Goal: Manage account settings

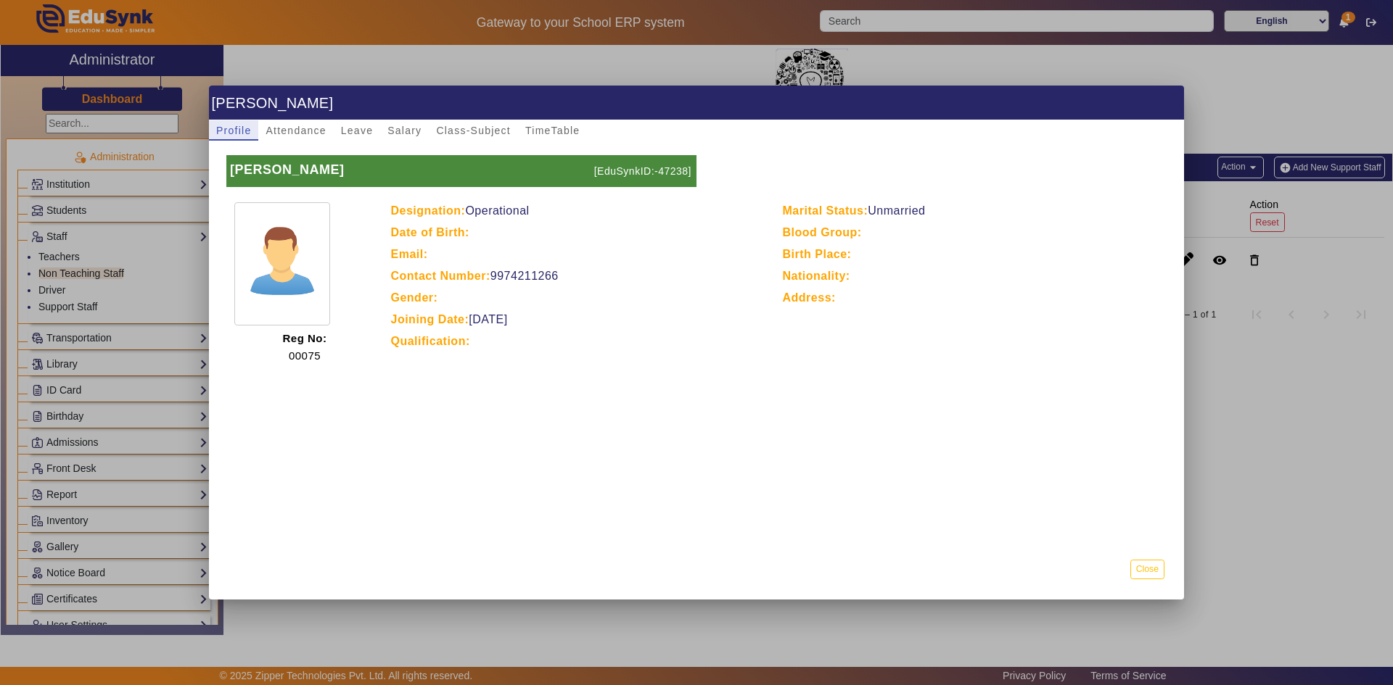
click at [1147, 571] on button "Close" at bounding box center [1147, 570] width 34 height 20
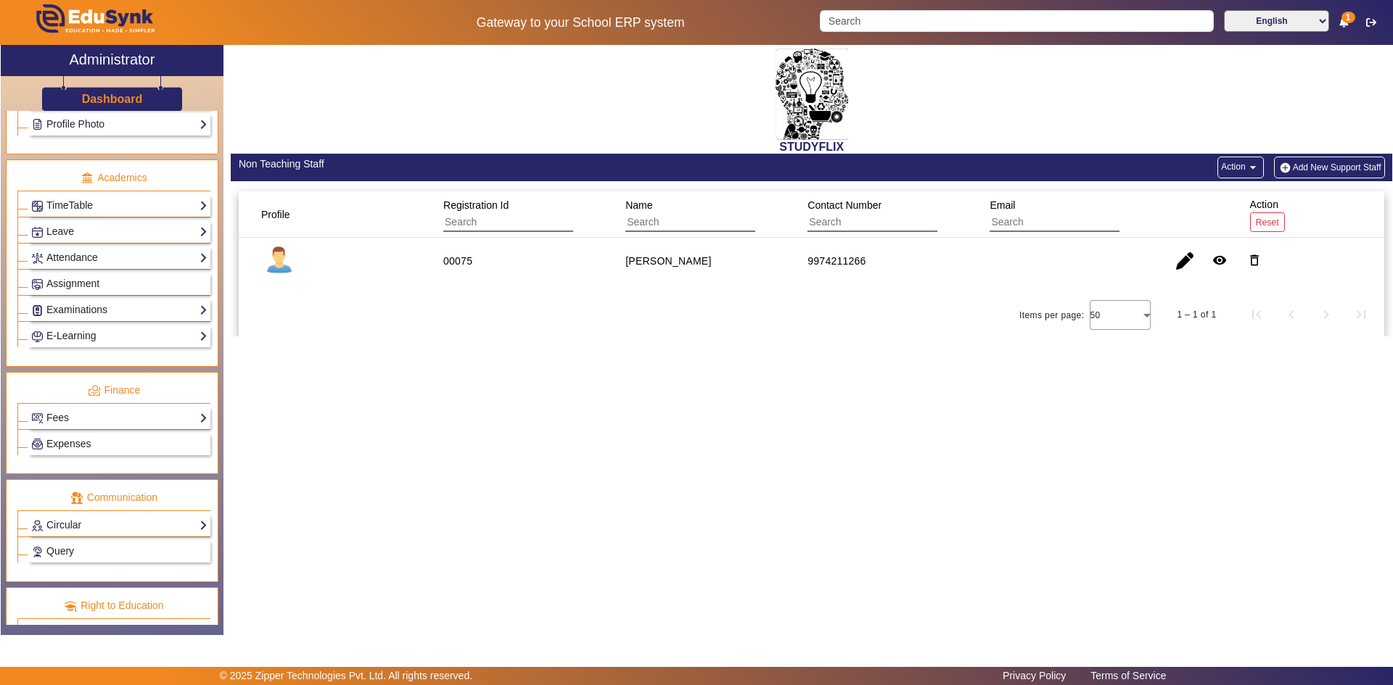
scroll to position [580, 0]
click at [139, 254] on link "Attendance" at bounding box center [119, 257] width 176 height 17
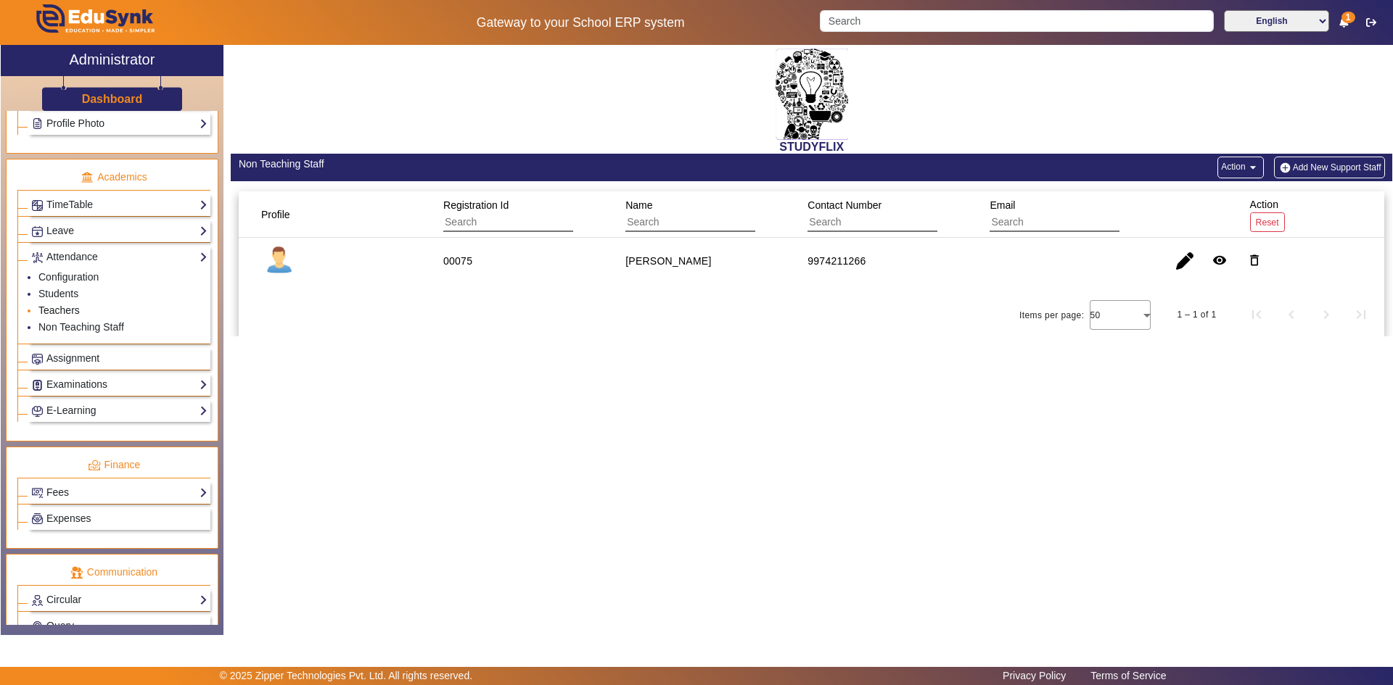
click at [70, 308] on link "Teachers" at bounding box center [58, 311] width 41 height 12
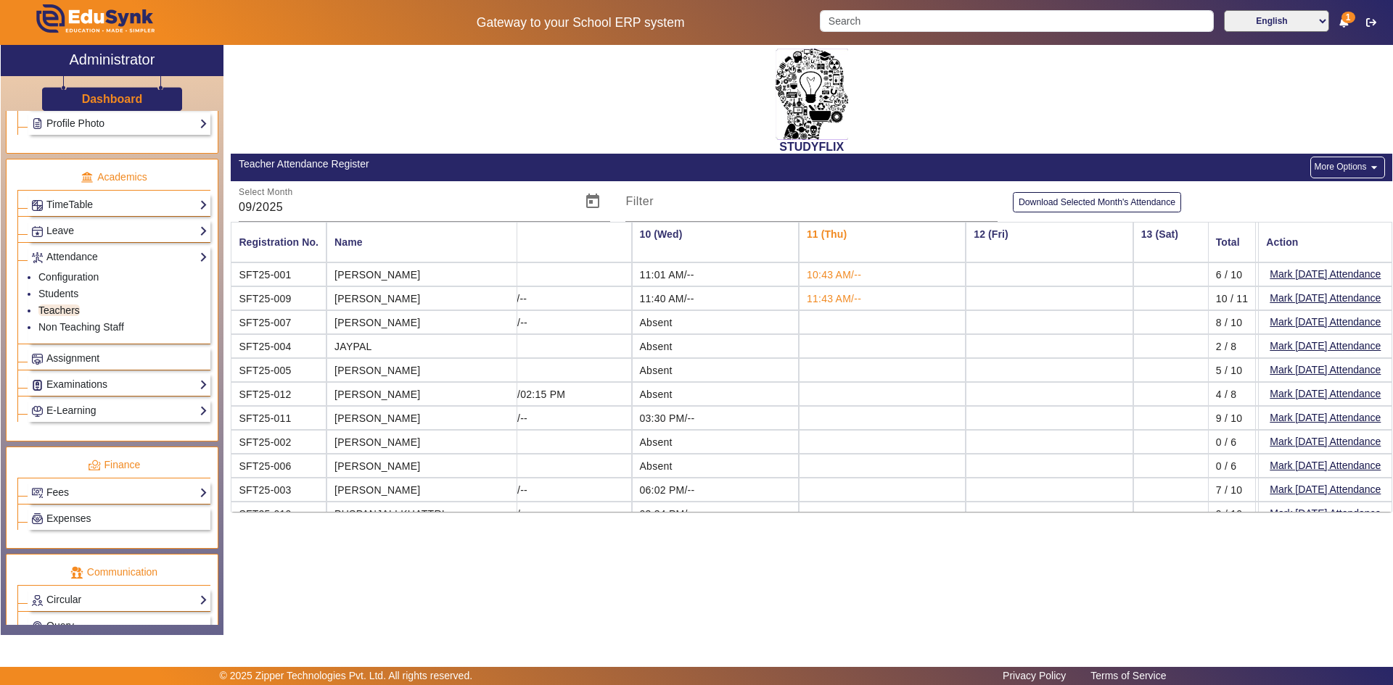
scroll to position [0, 1400]
click at [1351, 300] on button "Mark [DATE] Attendance" at bounding box center [1325, 298] width 114 height 18
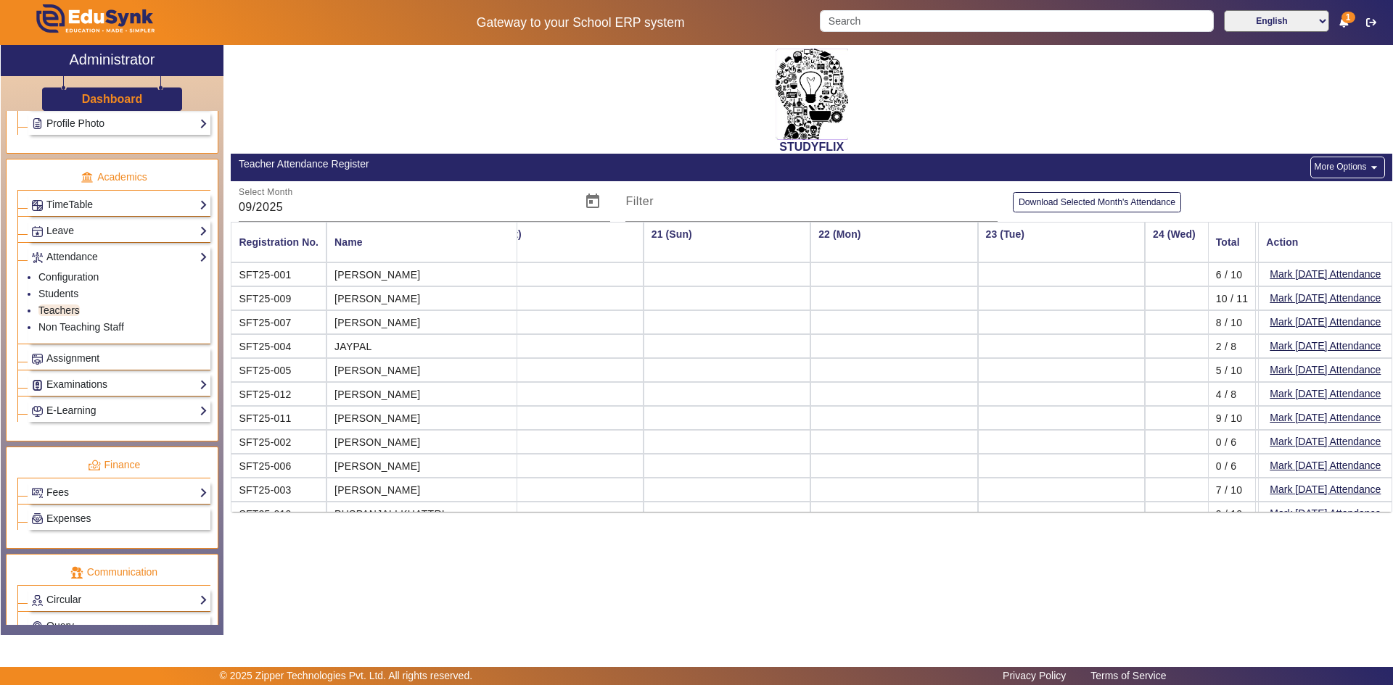
scroll to position [0, 2880]
click at [1292, 299] on button "Mark [DATE] Attendance" at bounding box center [1325, 298] width 114 height 18
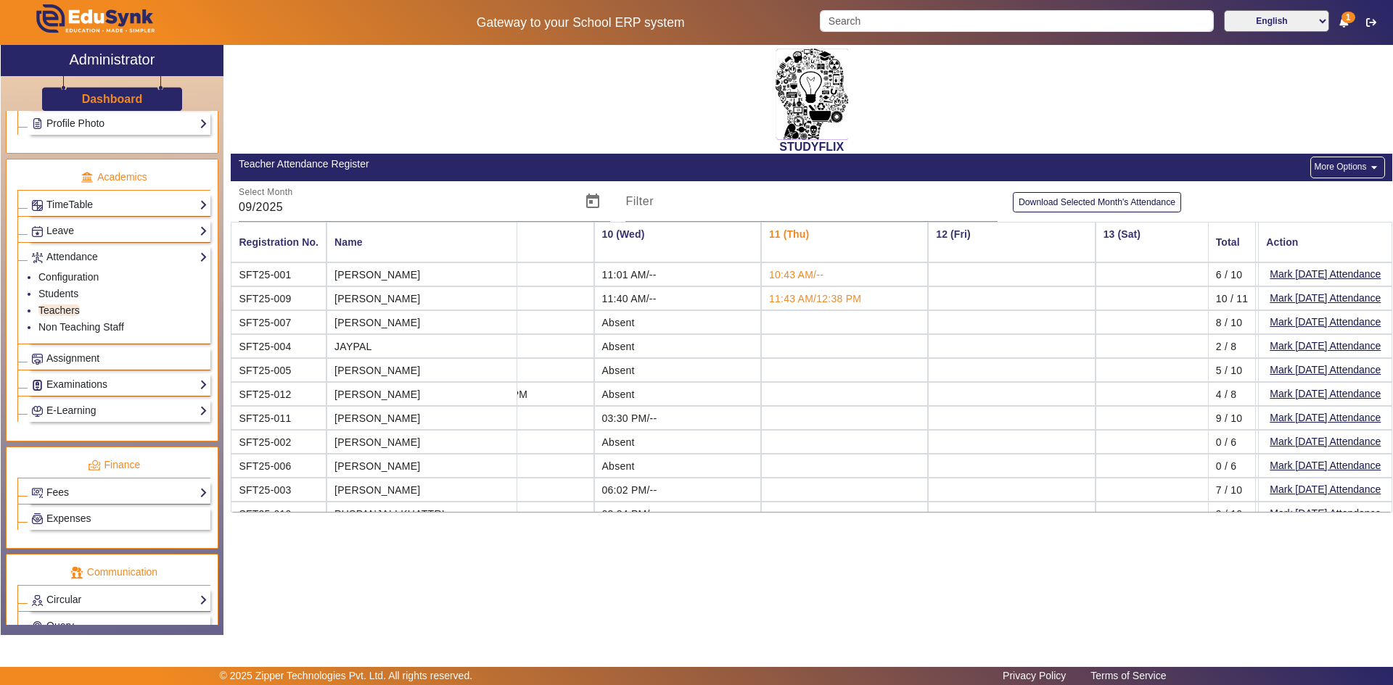
scroll to position [0, 1441]
click at [755, 297] on span "11:43 AM/12:38 PM" at bounding box center [801, 299] width 92 height 12
click at [776, 300] on span "11:43 AM/12:38 PM" at bounding box center [801, 299] width 92 height 12
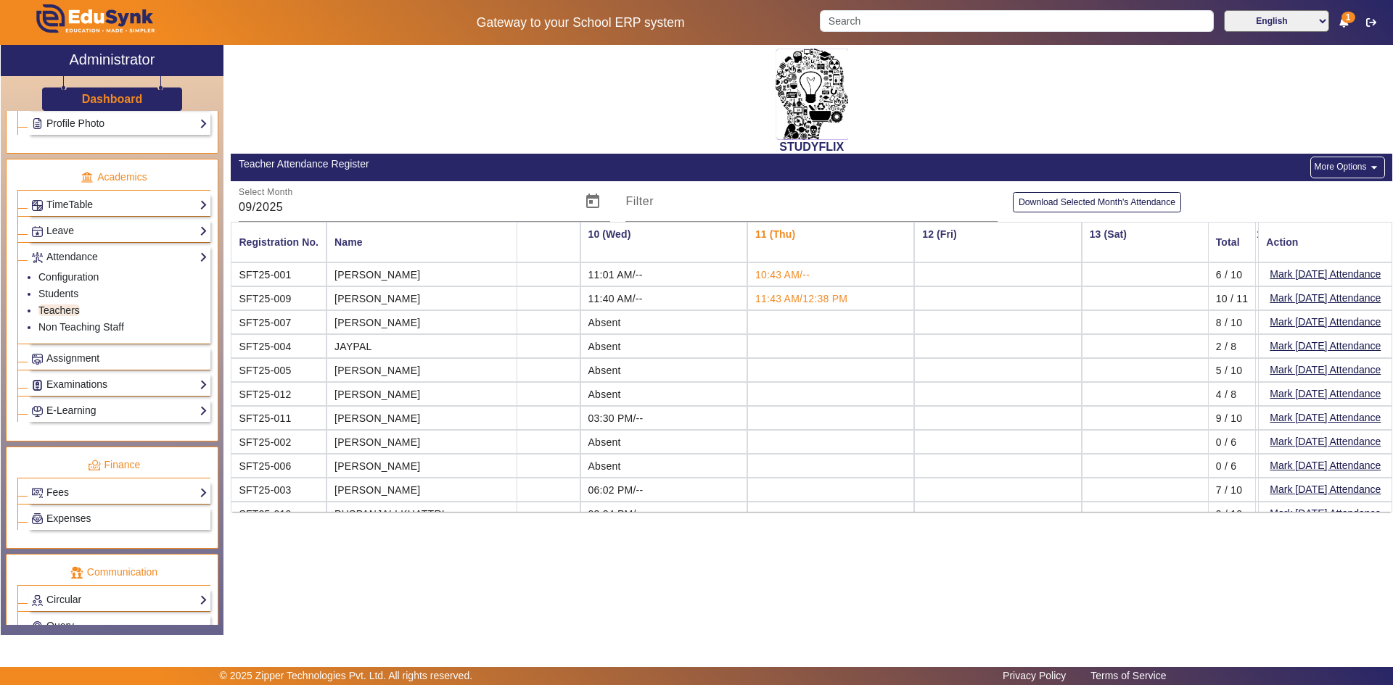
click at [776, 300] on span "11:43 AM/12:38 PM" at bounding box center [801, 299] width 92 height 12
click at [810, 306] on td "11:43 AM/12:38 PM" at bounding box center [830, 299] width 167 height 24
click at [104, 356] on link "Assignment" at bounding box center [119, 358] width 176 height 17
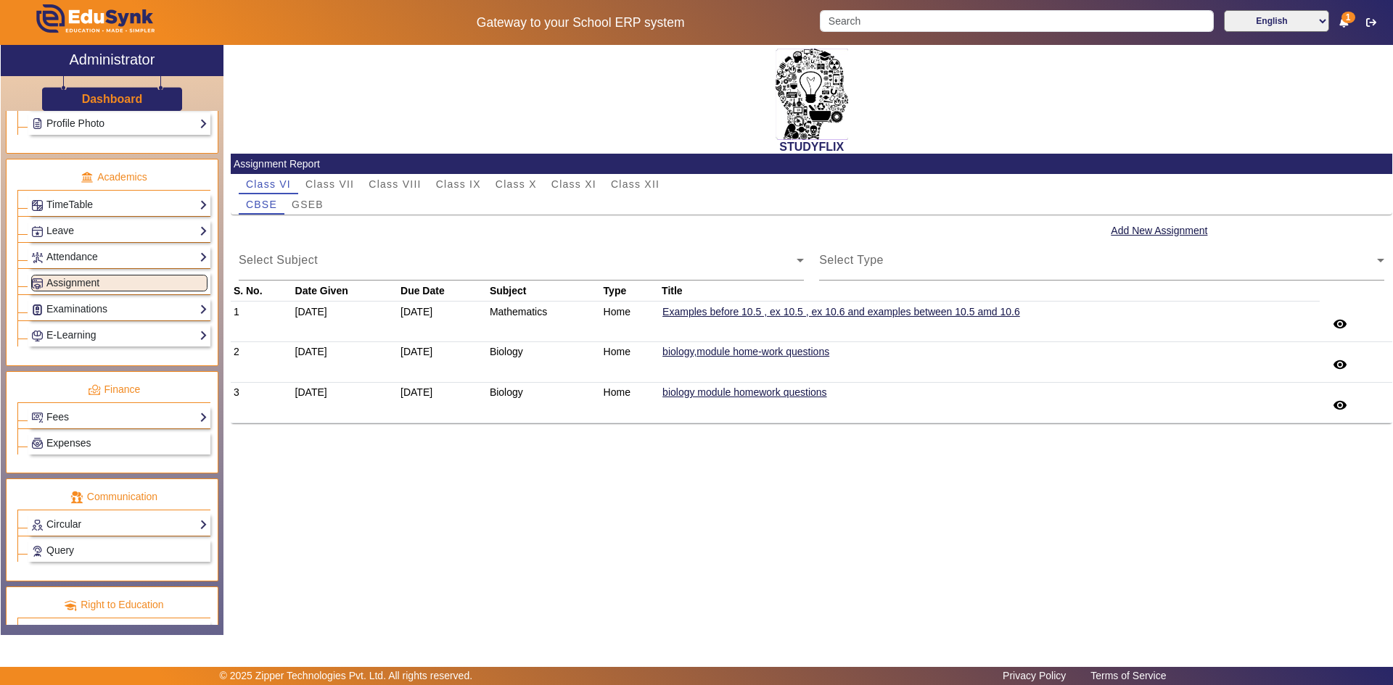
click at [136, 448] on link "Expenses" at bounding box center [119, 443] width 176 height 17
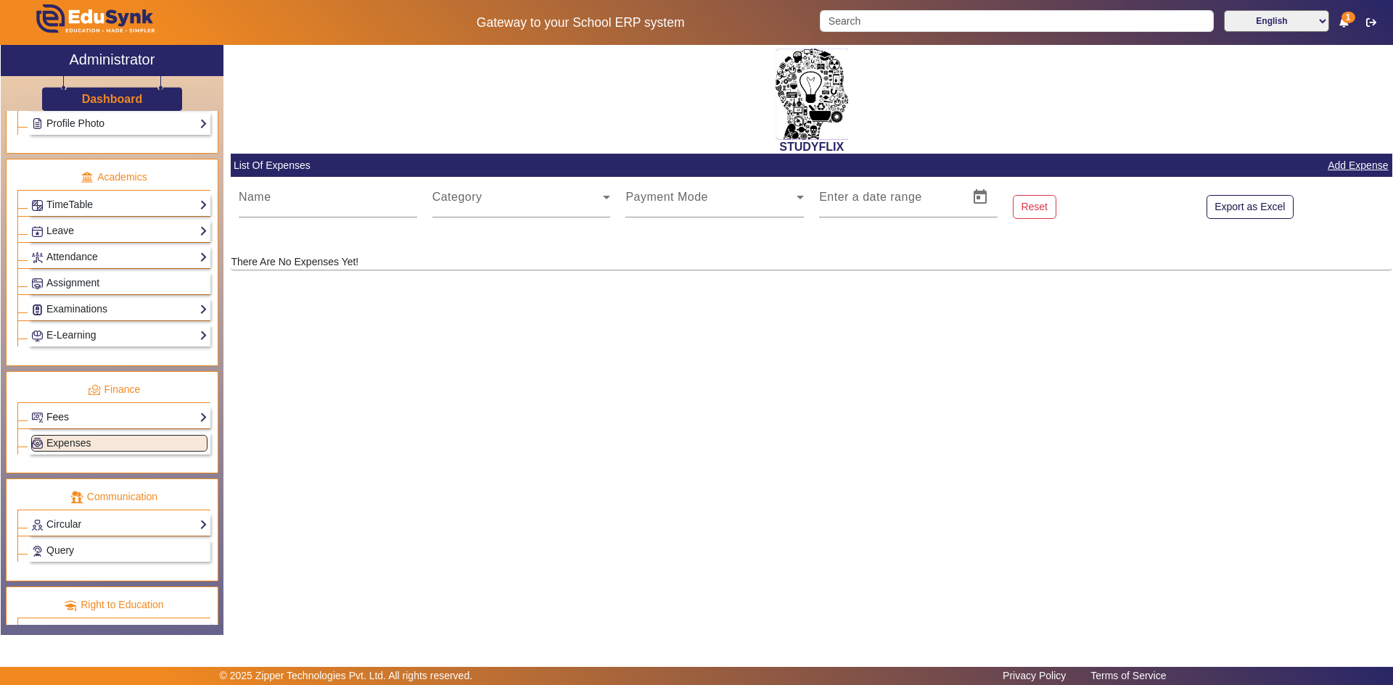
click at [127, 418] on link "Fees" at bounding box center [119, 417] width 176 height 17
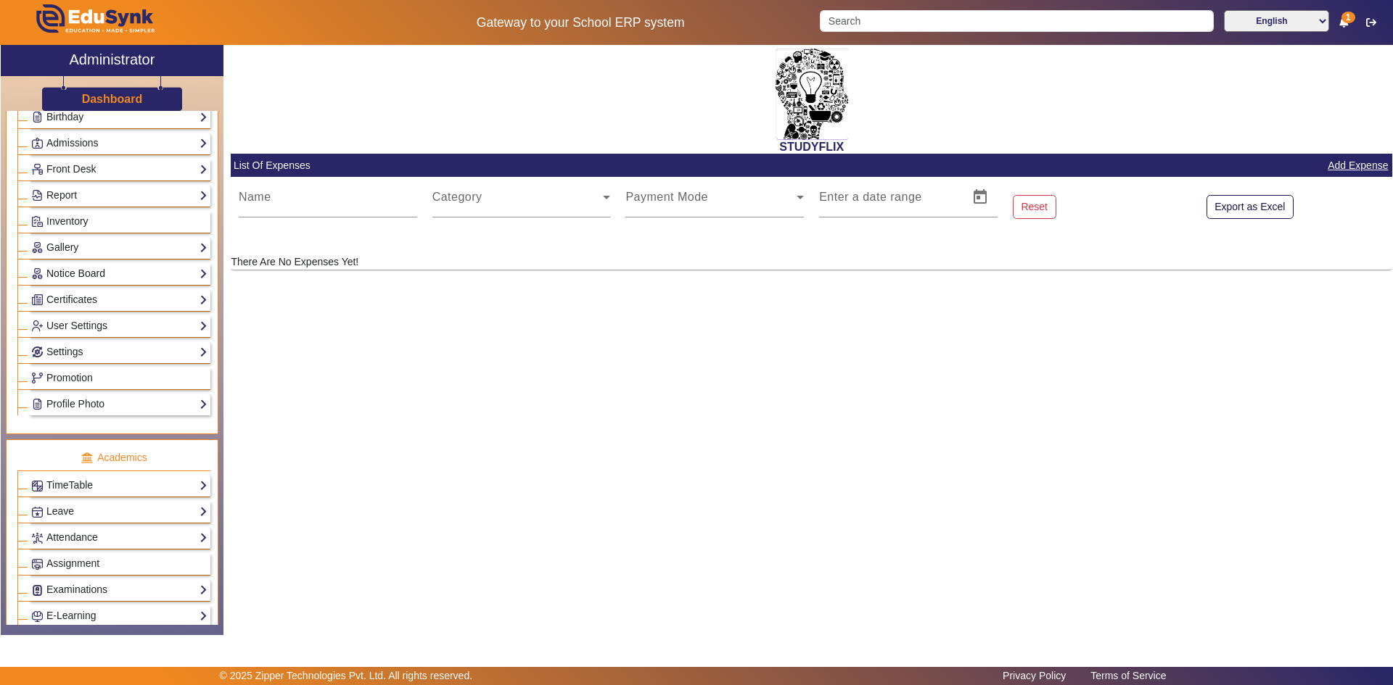
scroll to position [70, 0]
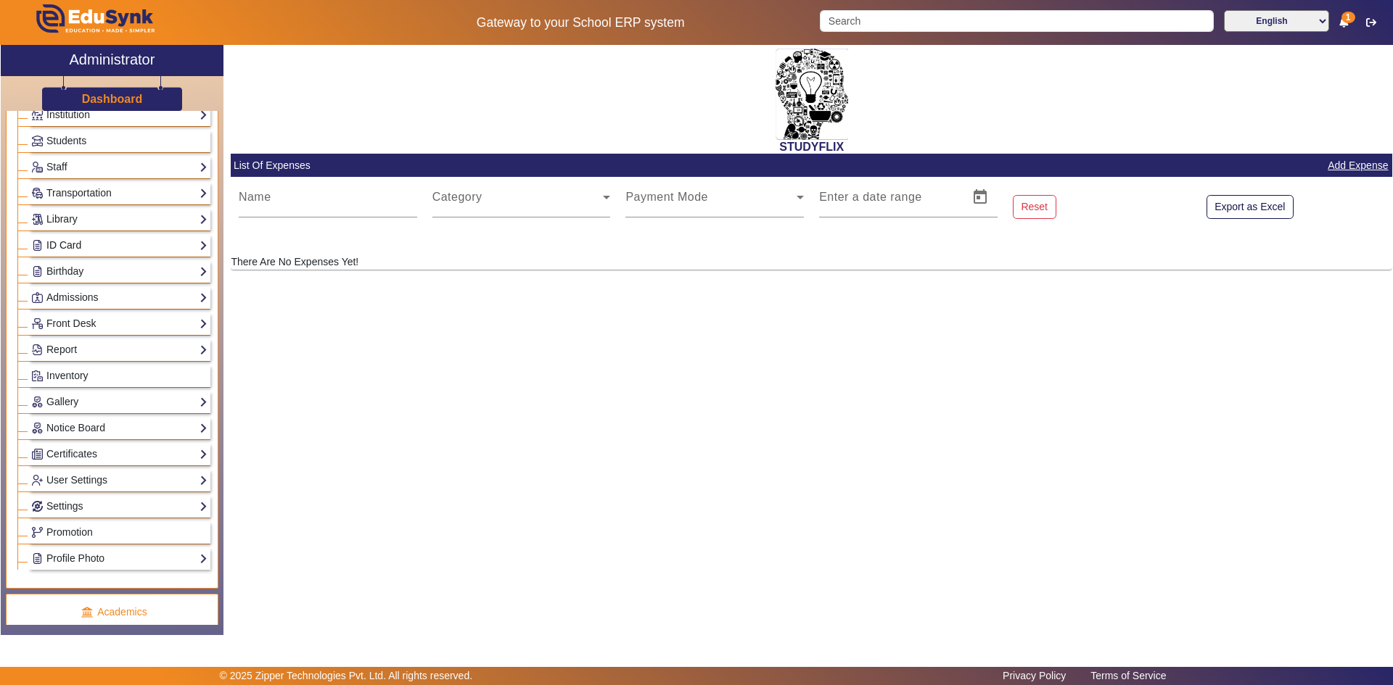
click at [126, 247] on link "ID Card" at bounding box center [119, 245] width 176 height 17
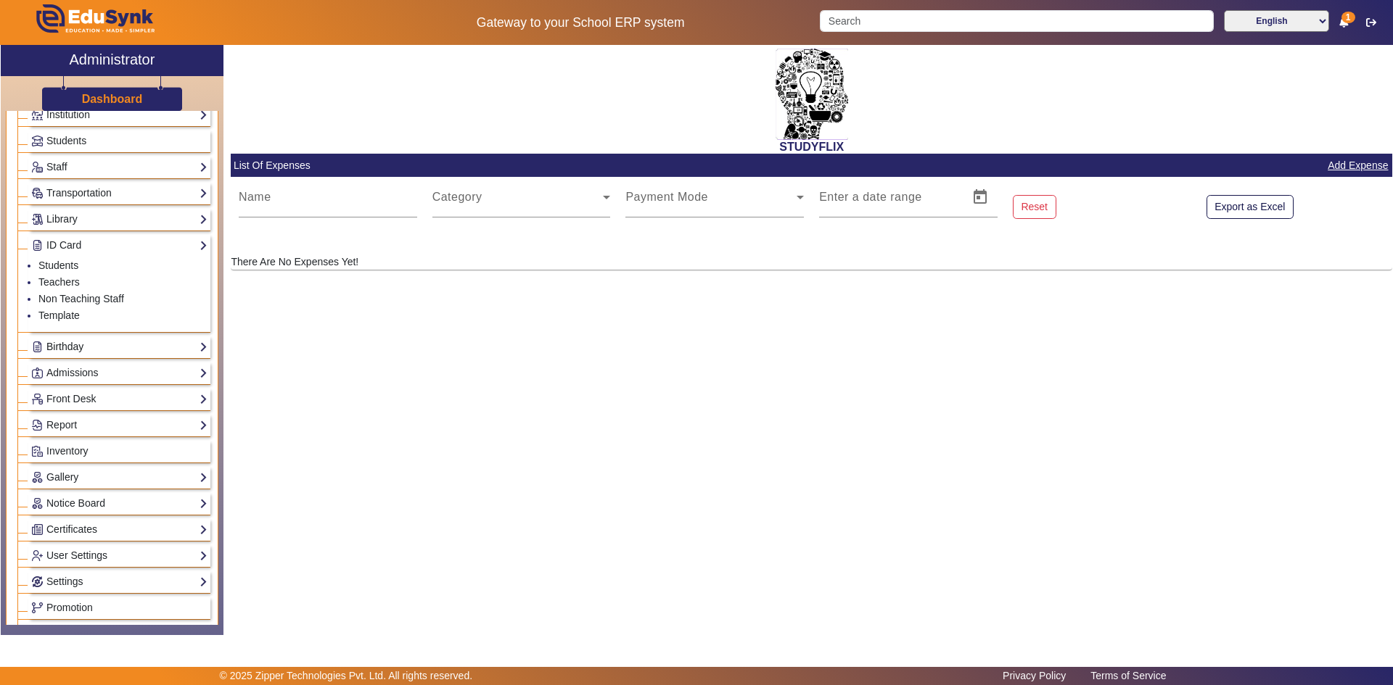
click at [135, 344] on link "Birthday" at bounding box center [119, 347] width 176 height 17
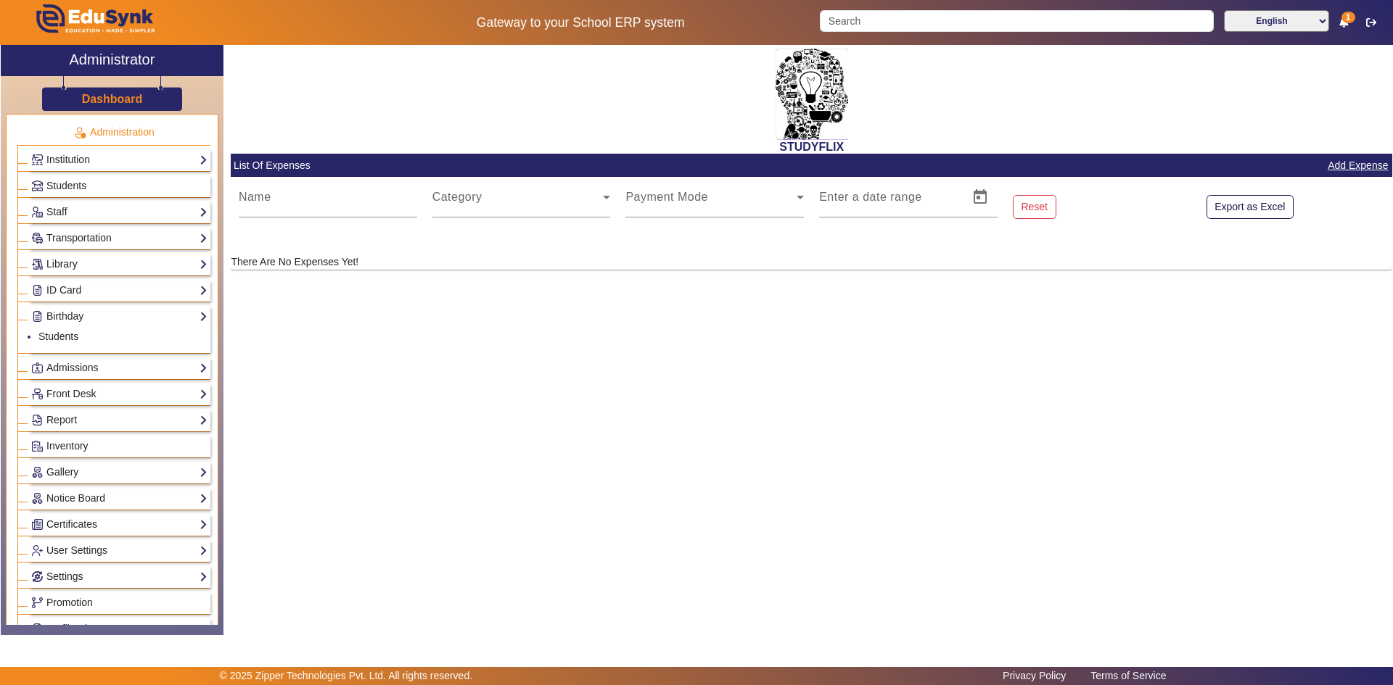
scroll to position [0, 0]
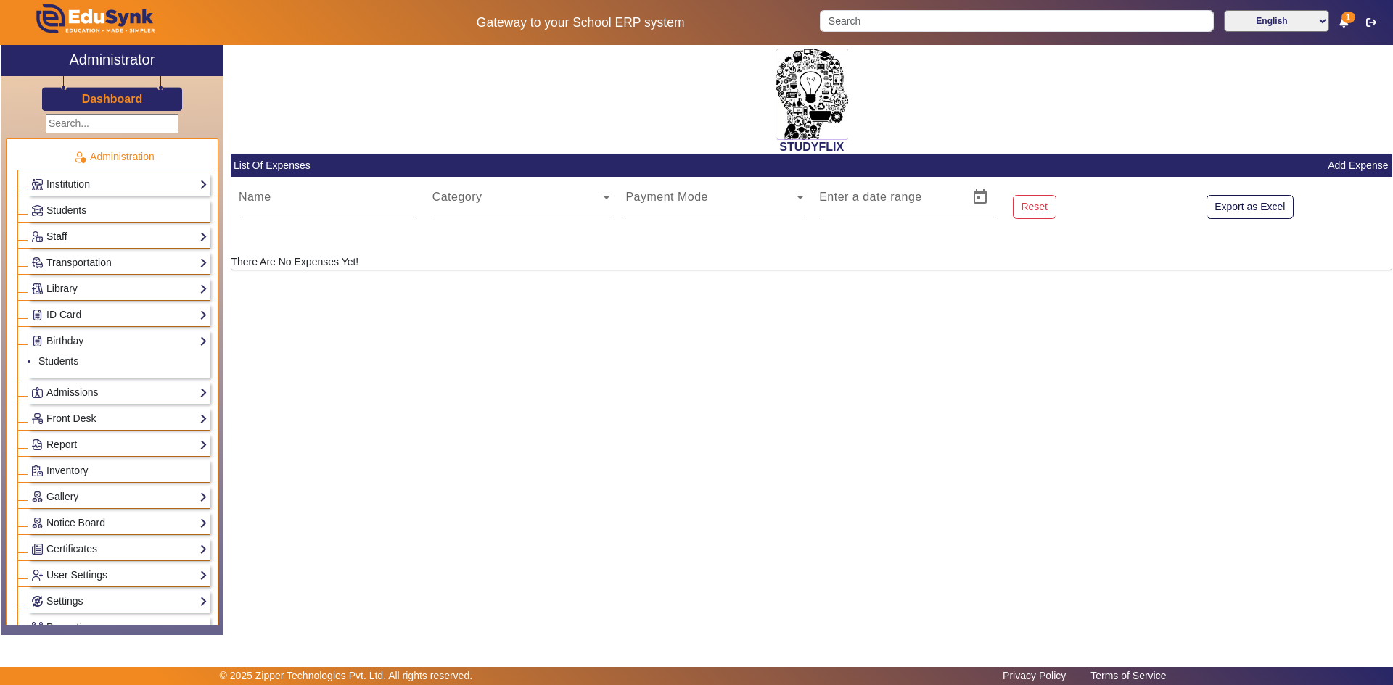
click at [144, 233] on link "Staff" at bounding box center [119, 236] width 176 height 17
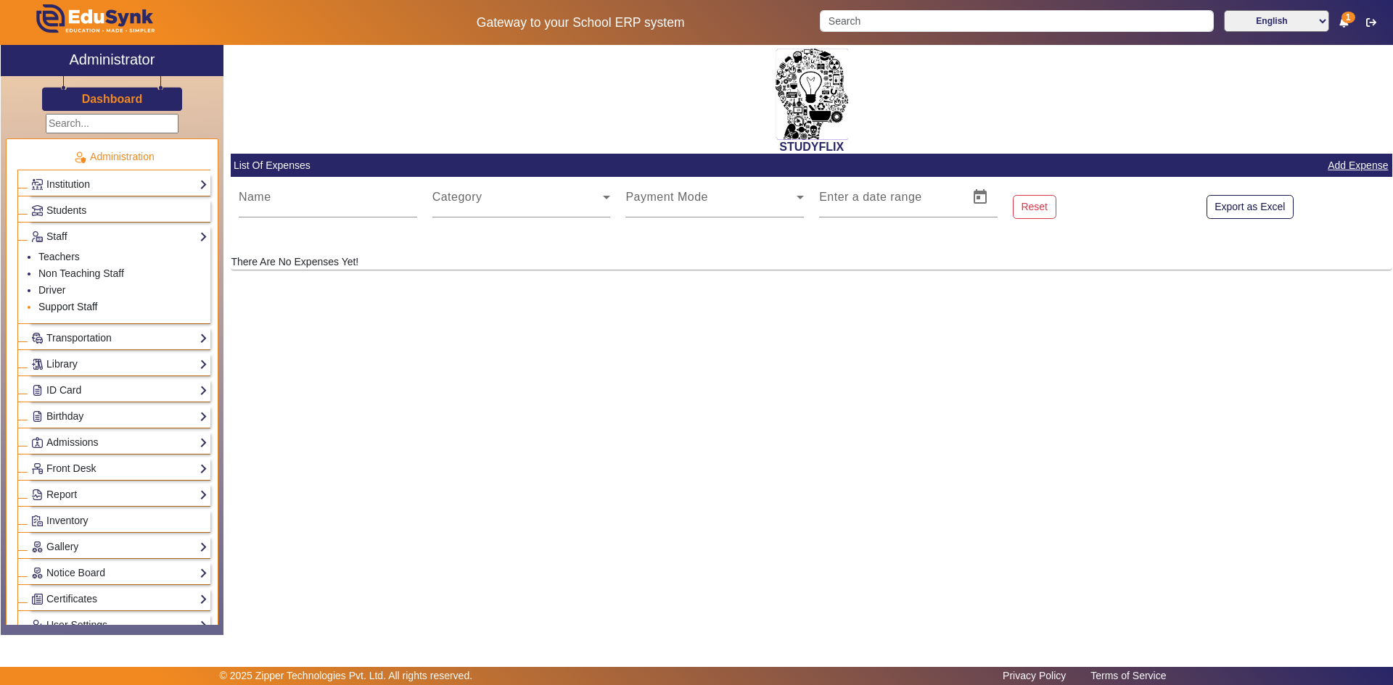
click at [86, 308] on link "Support Staff" at bounding box center [67, 307] width 59 height 12
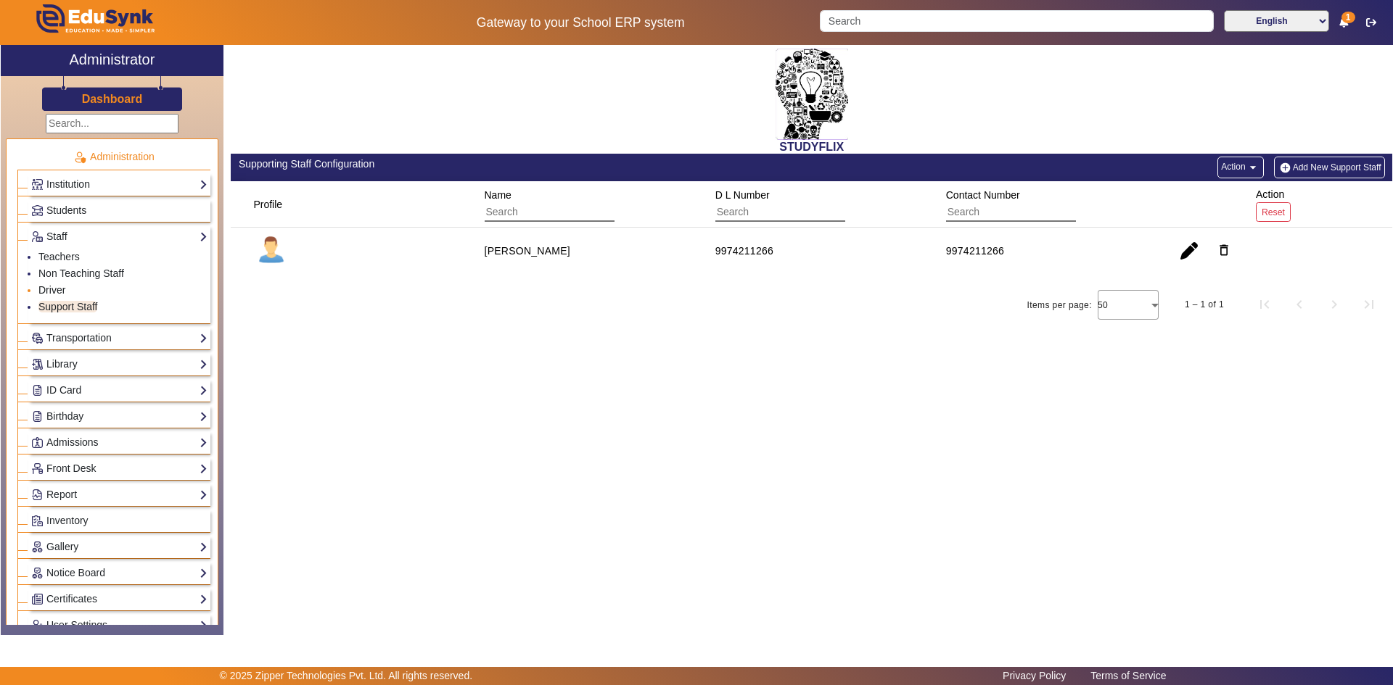
click at [51, 295] on link "Driver" at bounding box center [51, 290] width 27 height 12
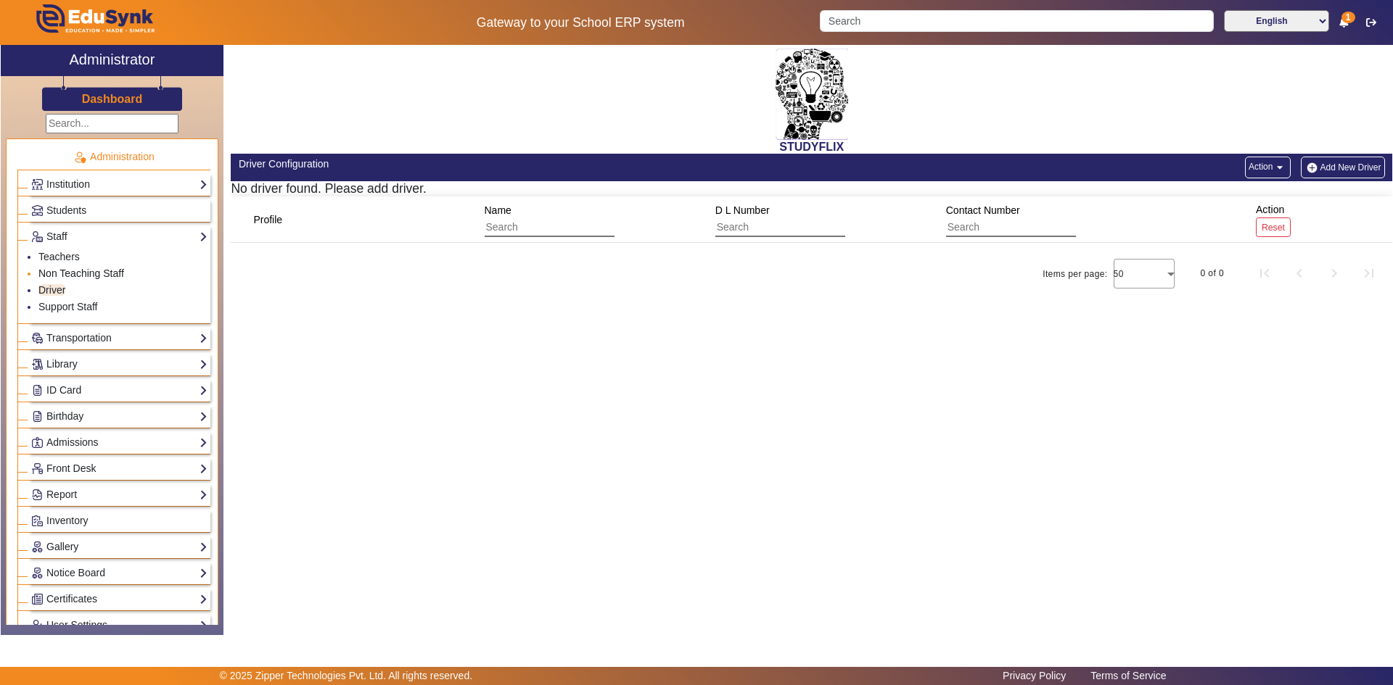
click at [91, 269] on link "Non Teaching Staff" at bounding box center [81, 274] width 86 height 12
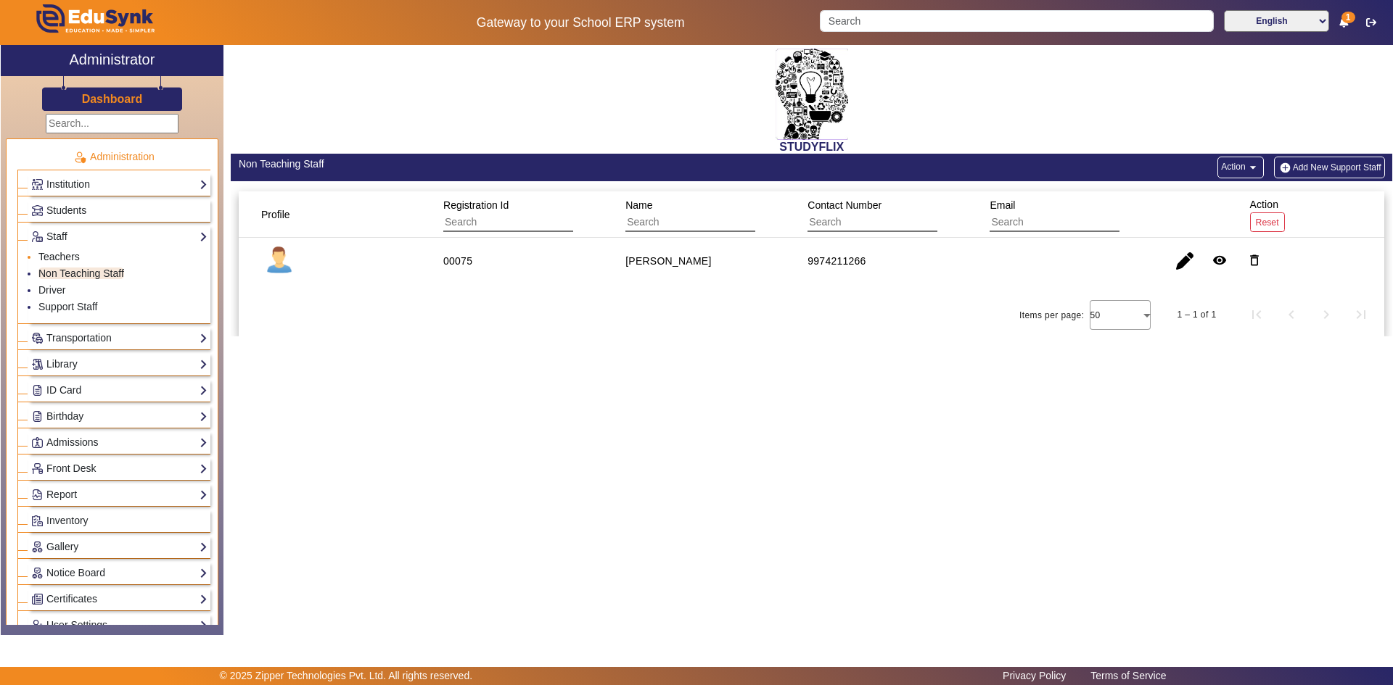
click at [62, 257] on link "Teachers" at bounding box center [58, 257] width 41 height 12
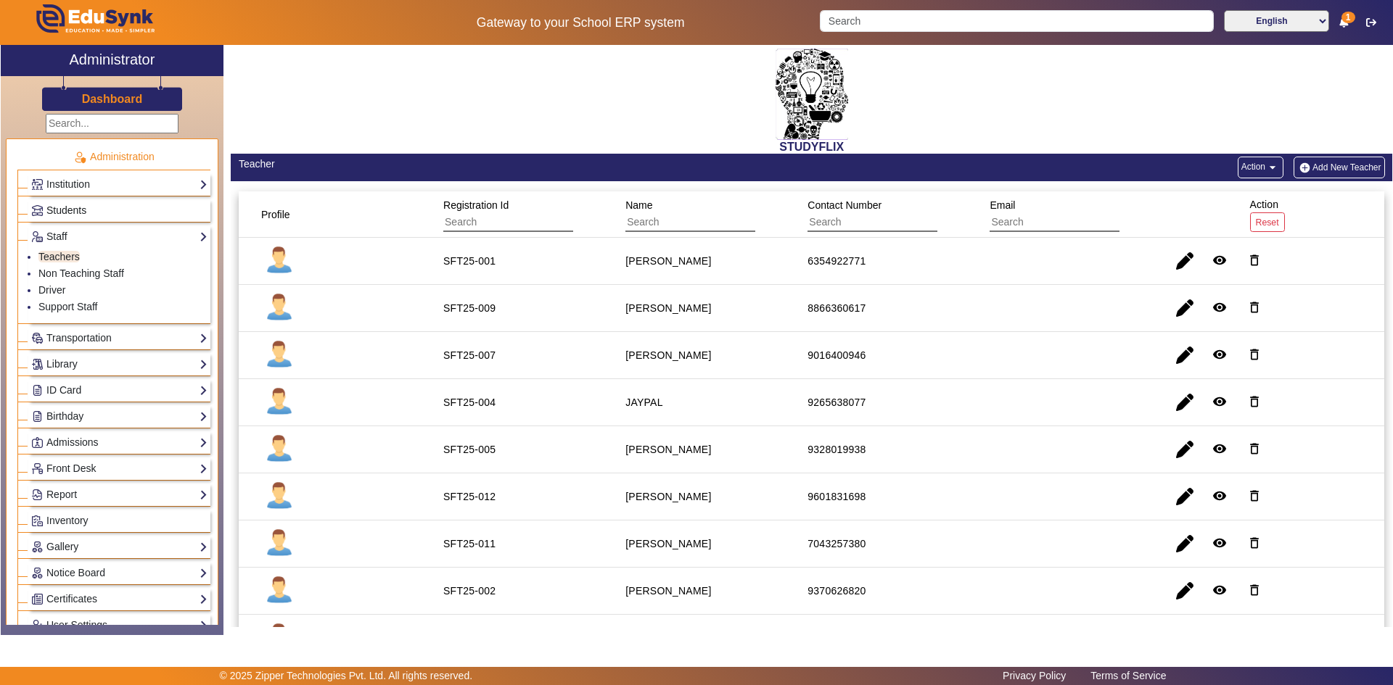
click at [120, 213] on link "Students" at bounding box center [119, 210] width 176 height 17
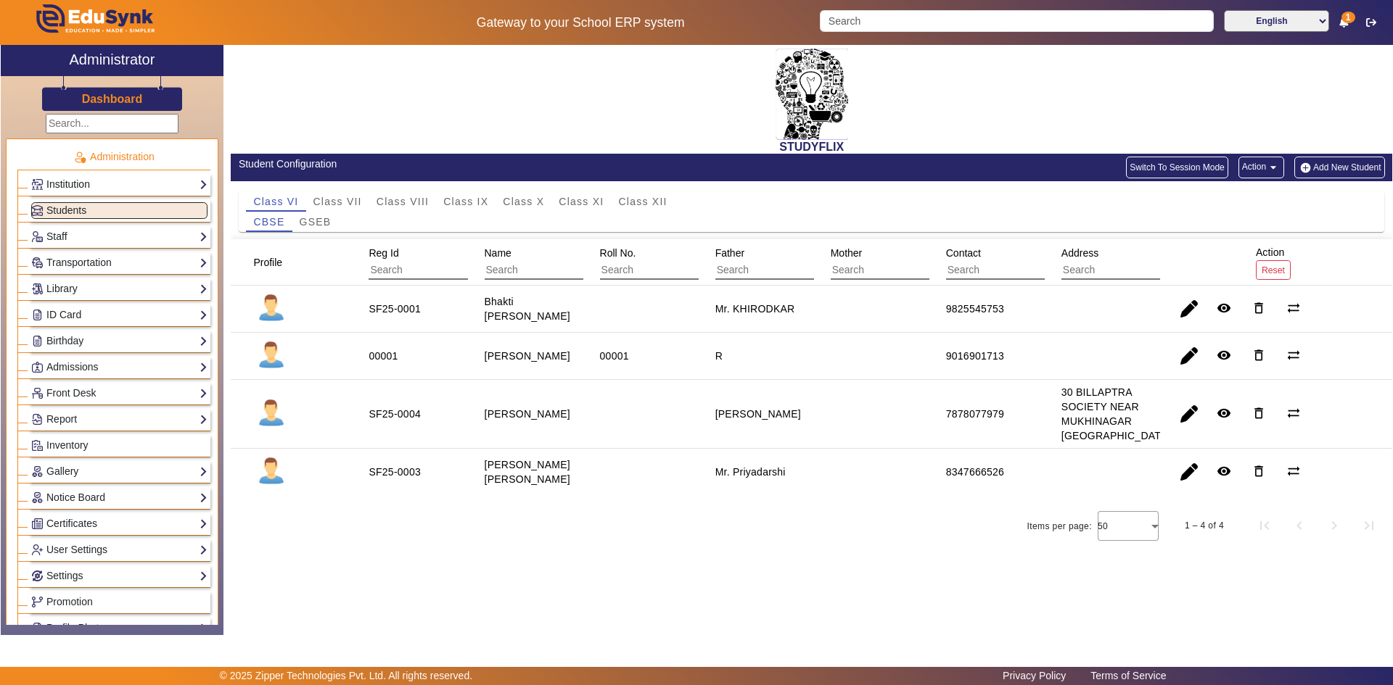
click at [132, 182] on link "Institution" at bounding box center [119, 184] width 176 height 17
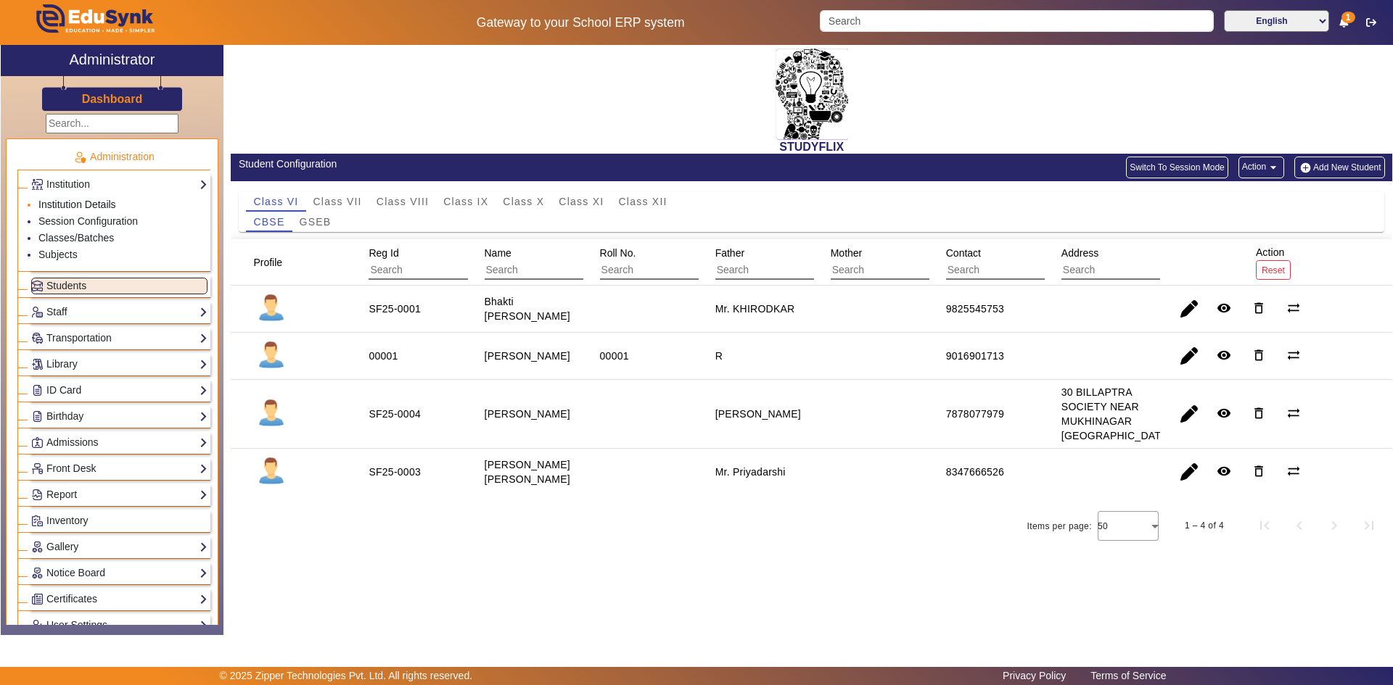
click at [107, 205] on link "Institution Details" at bounding box center [77, 205] width 78 height 12
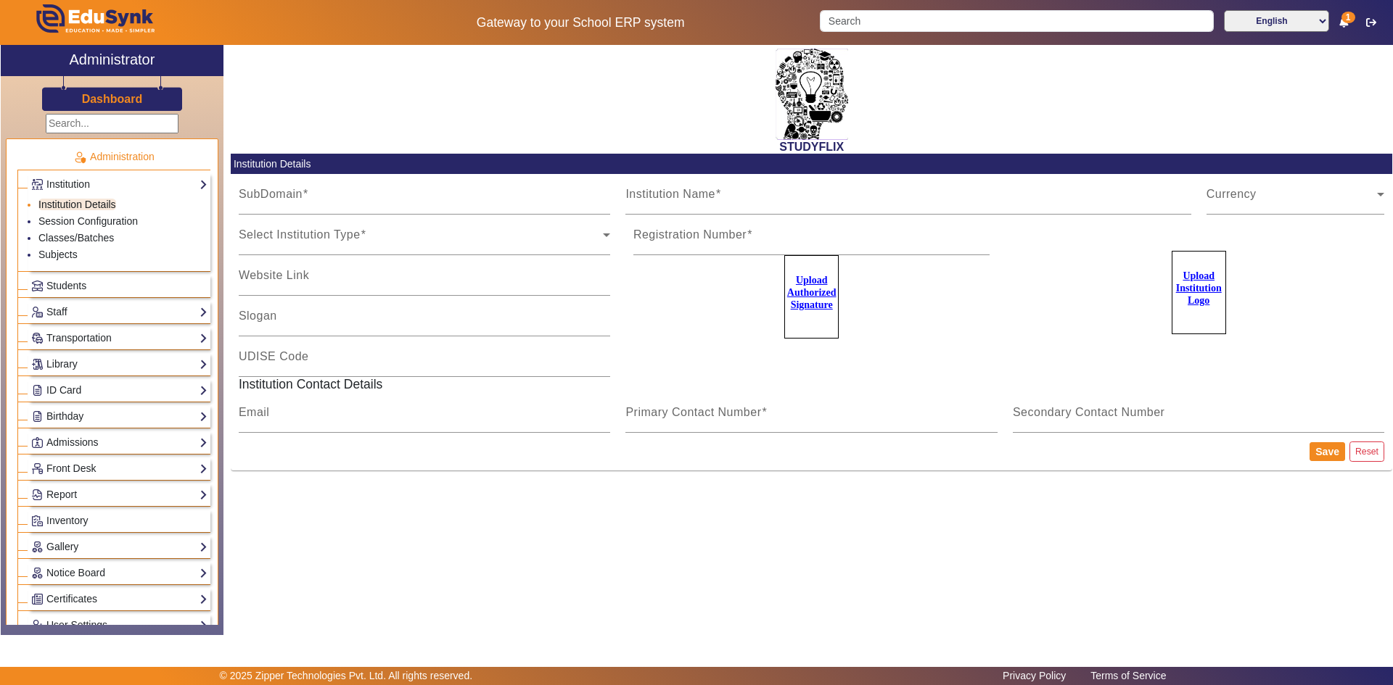
type input "StudyflixGJ"
type input "STUDYFLIX"
type input "Centre of Excellence"
type input "[EMAIL_ADDRESS][PERSON_NAME][DOMAIN_NAME]"
type input "6354922771"
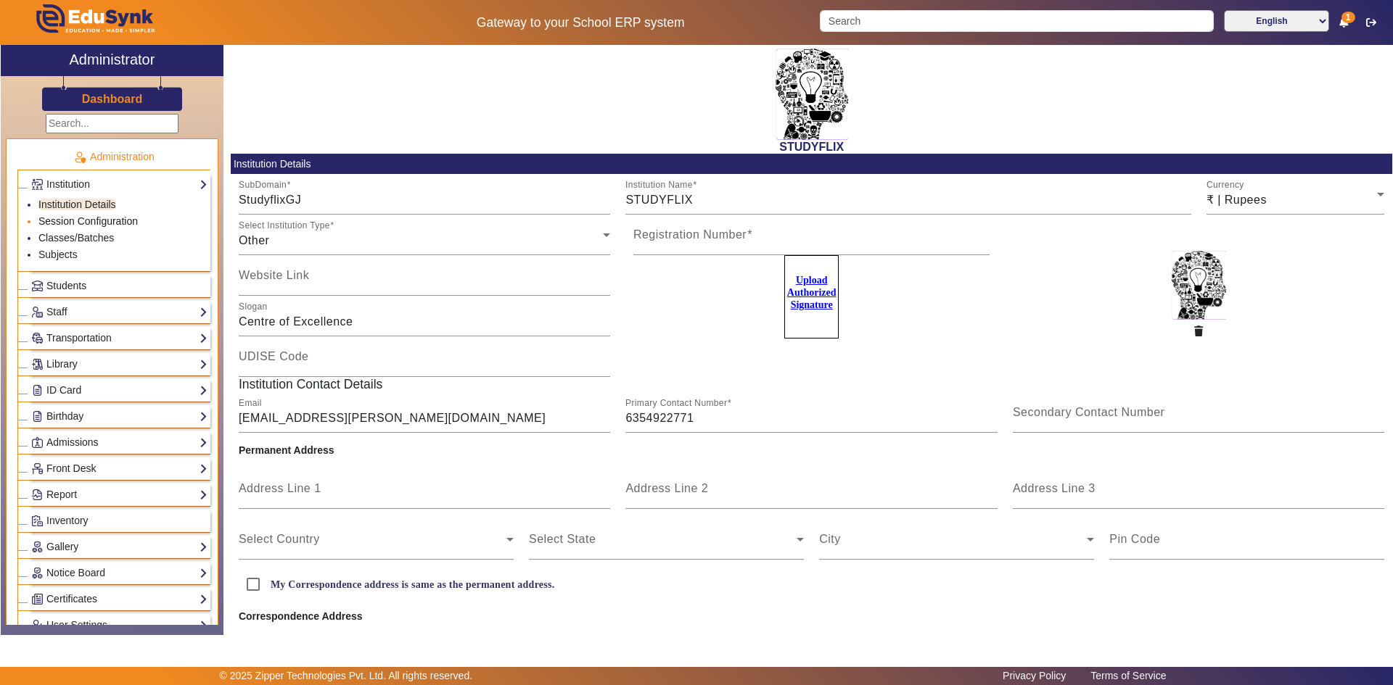
click at [122, 221] on link "Session Configuration" at bounding box center [87, 221] width 99 height 12
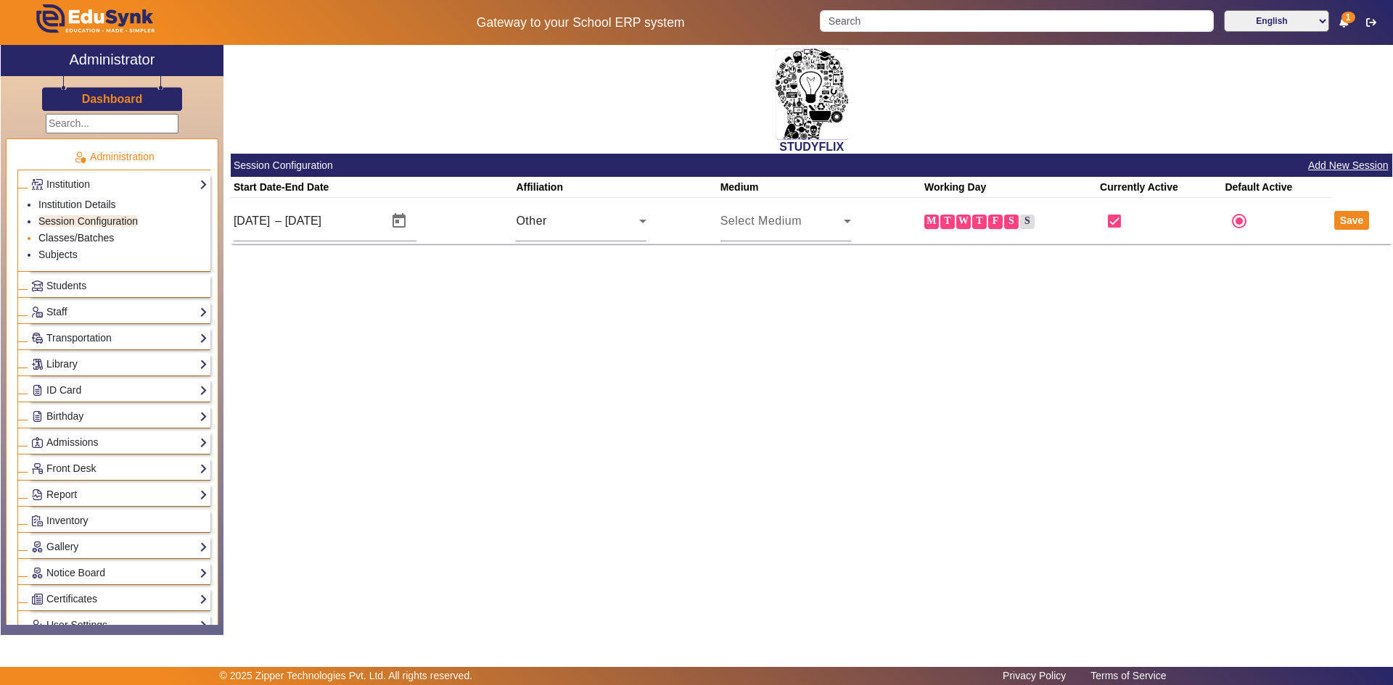
click at [108, 238] on link "Classes/Batches" at bounding box center [75, 238] width 75 height 12
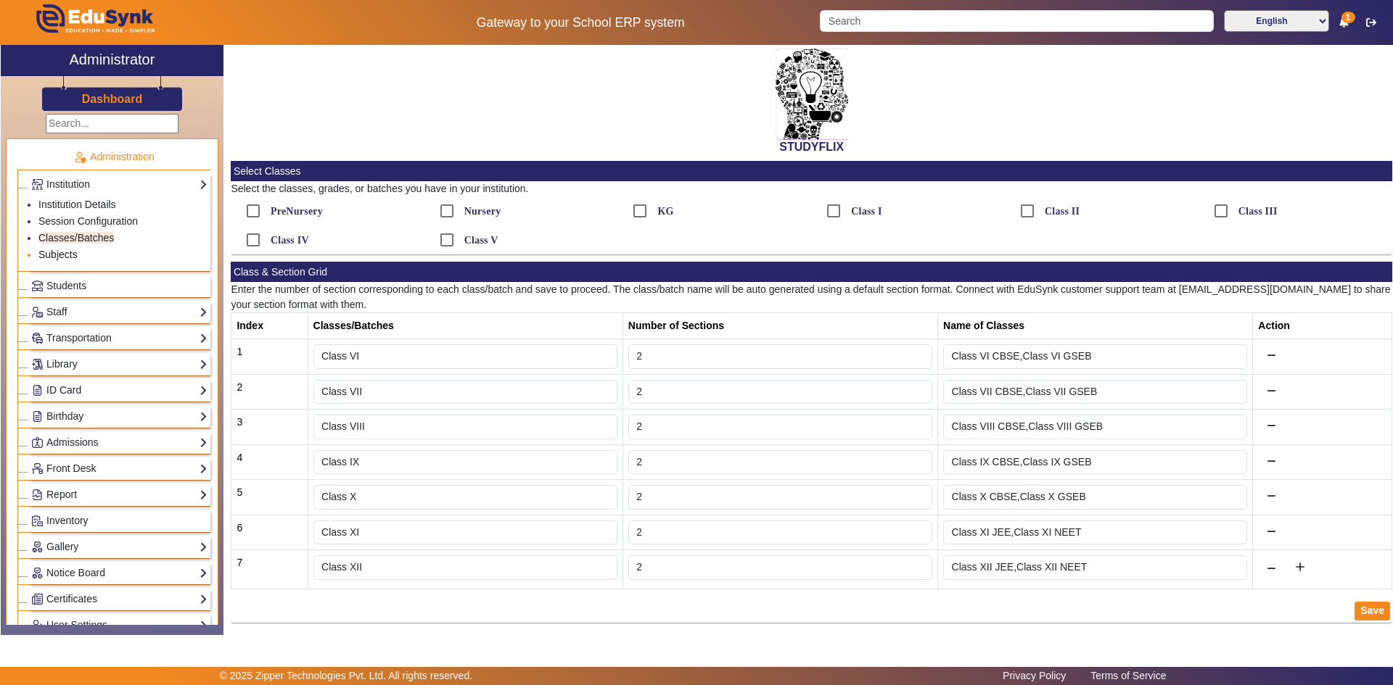
click at [57, 254] on link "Subjects" at bounding box center [57, 255] width 39 height 12
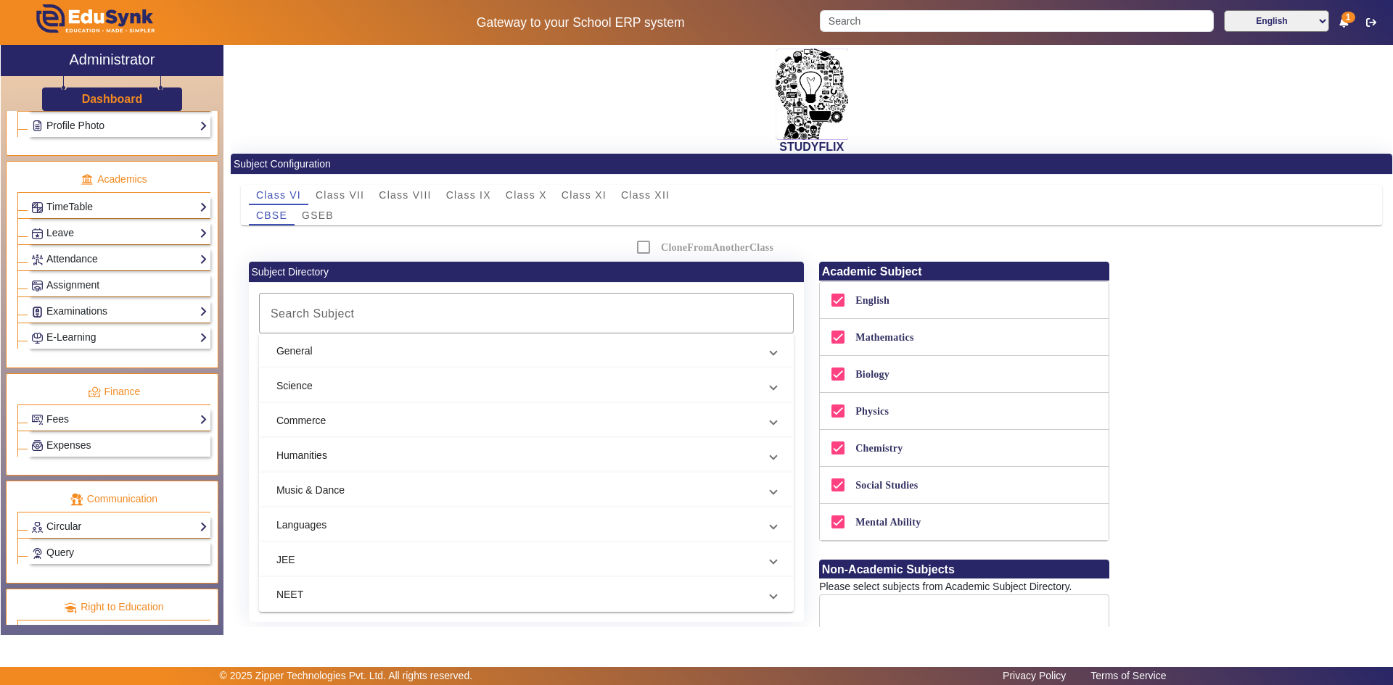
scroll to position [545, 0]
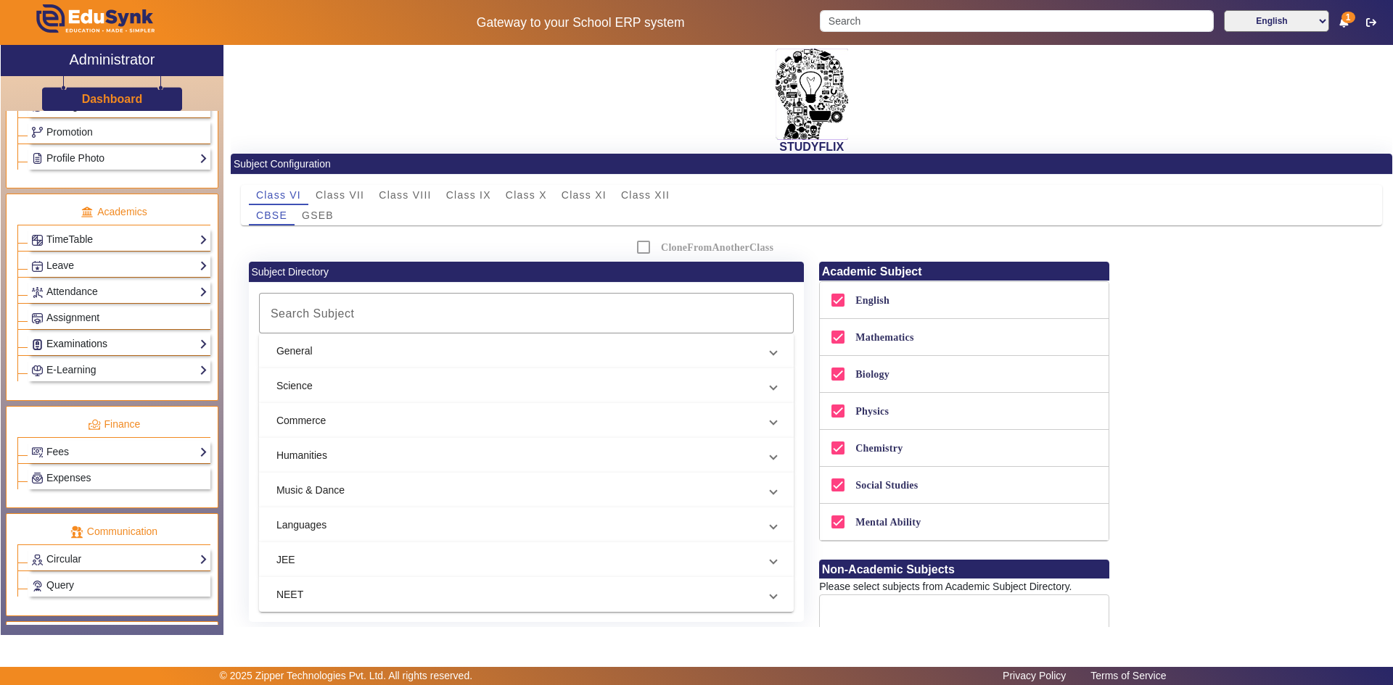
click at [125, 348] on link "Examinations" at bounding box center [119, 344] width 176 height 17
